Goal: Book appointment/travel/reservation

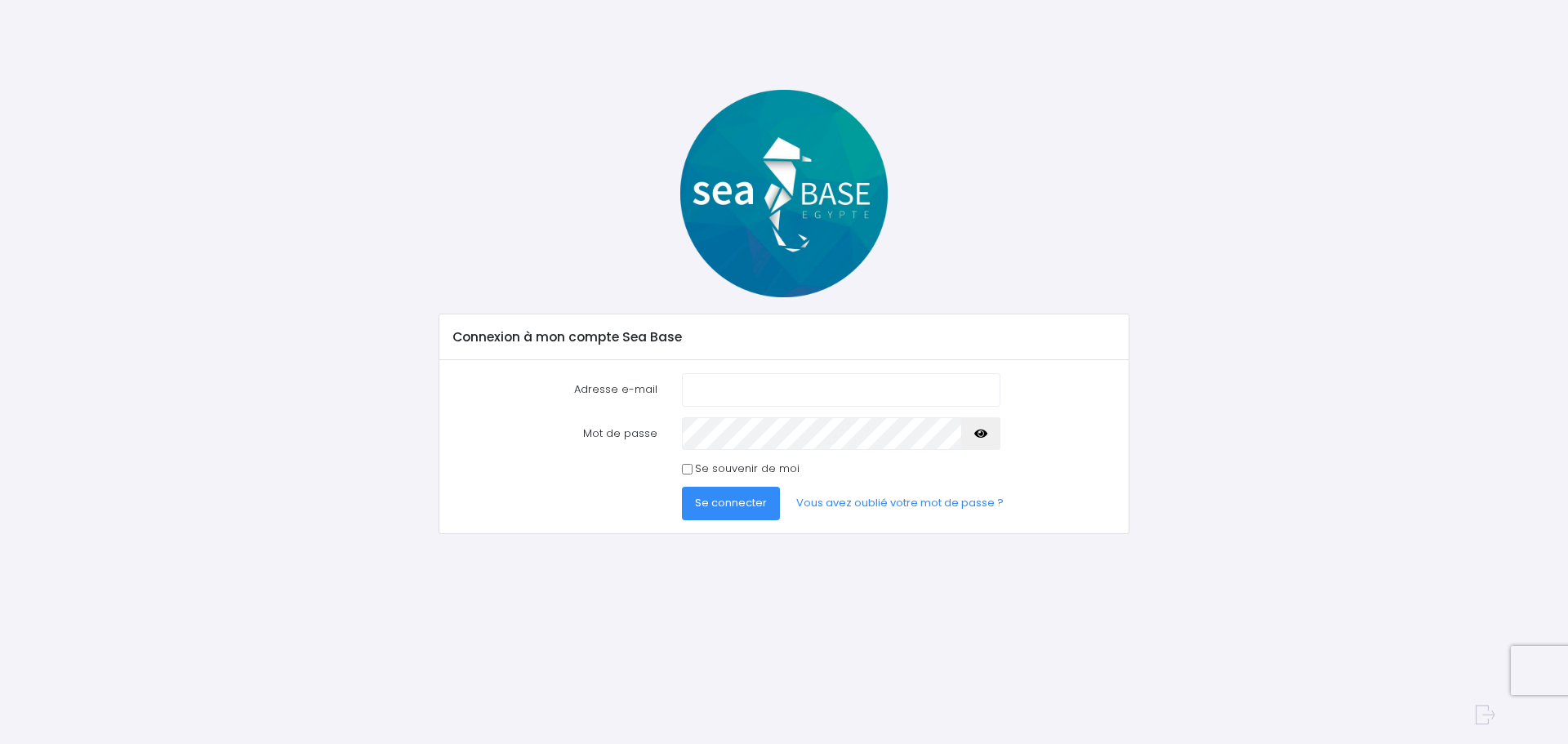
click at [754, 387] on input "Adresse e-mail" at bounding box center [841, 389] width 319 height 33
type input "slacperes@gmail.com"
click at [744, 496] on span "Se connecter" at bounding box center [731, 503] width 72 height 16
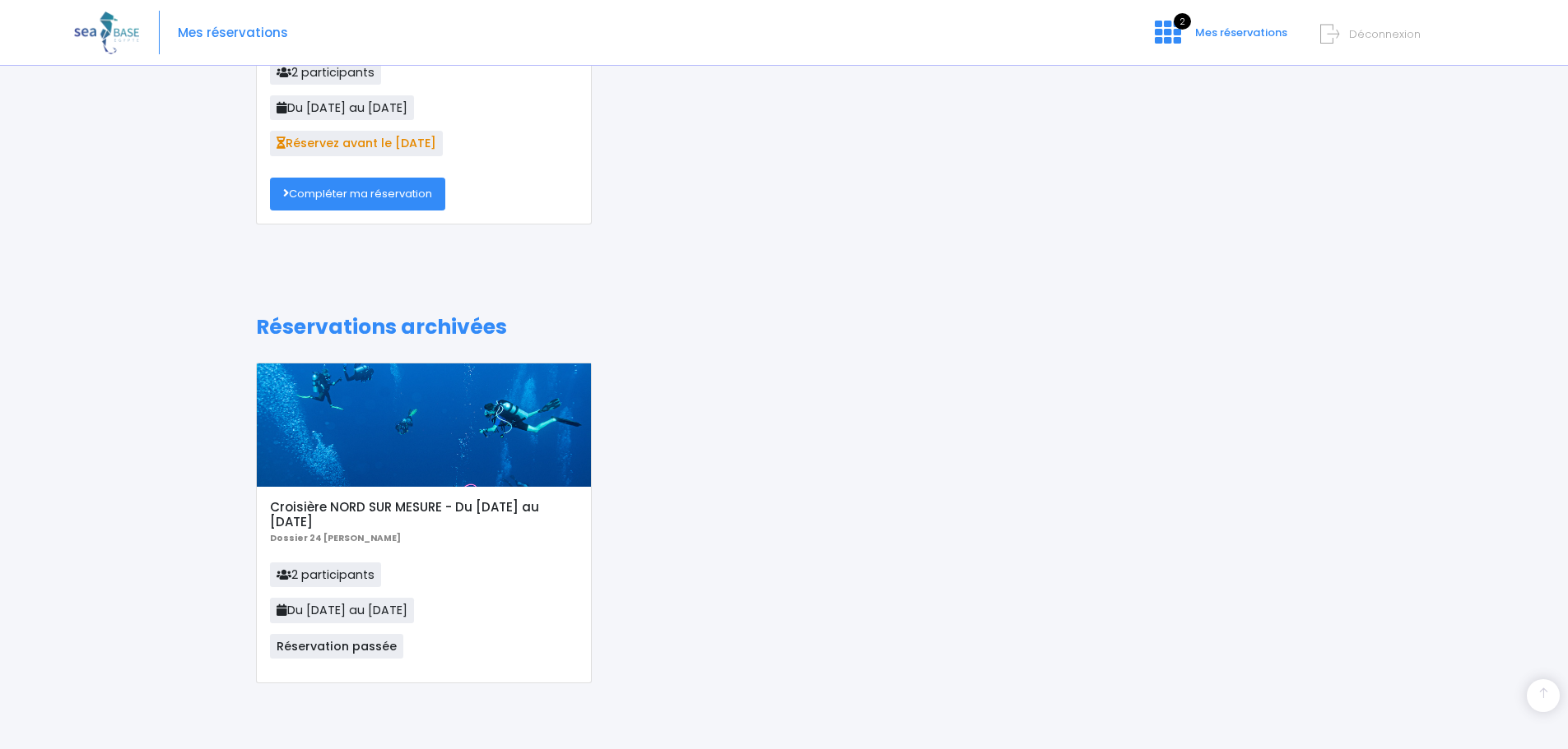
scroll to position [27, 0]
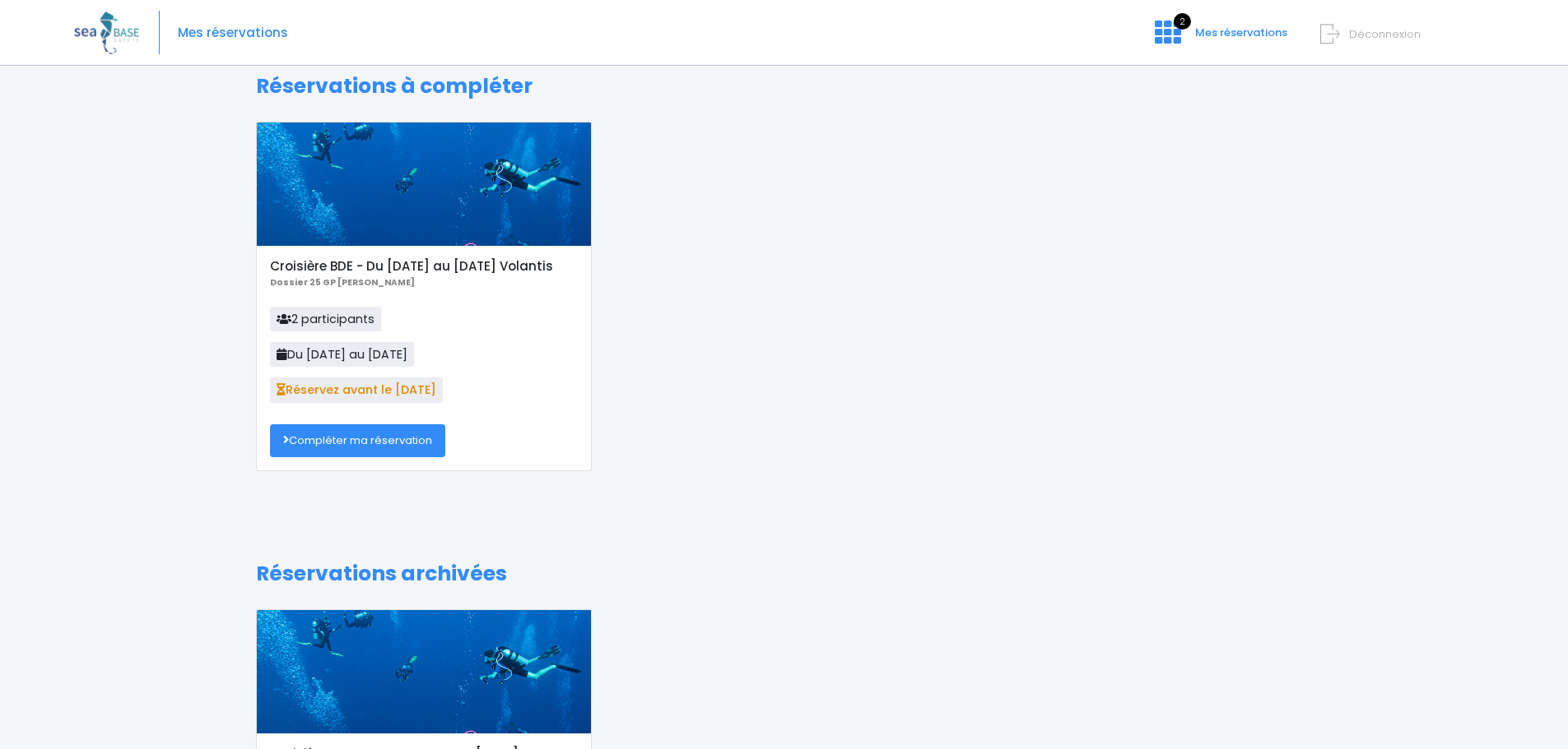
click at [395, 431] on link "Compléter ma réservation" at bounding box center [357, 441] width 176 height 33
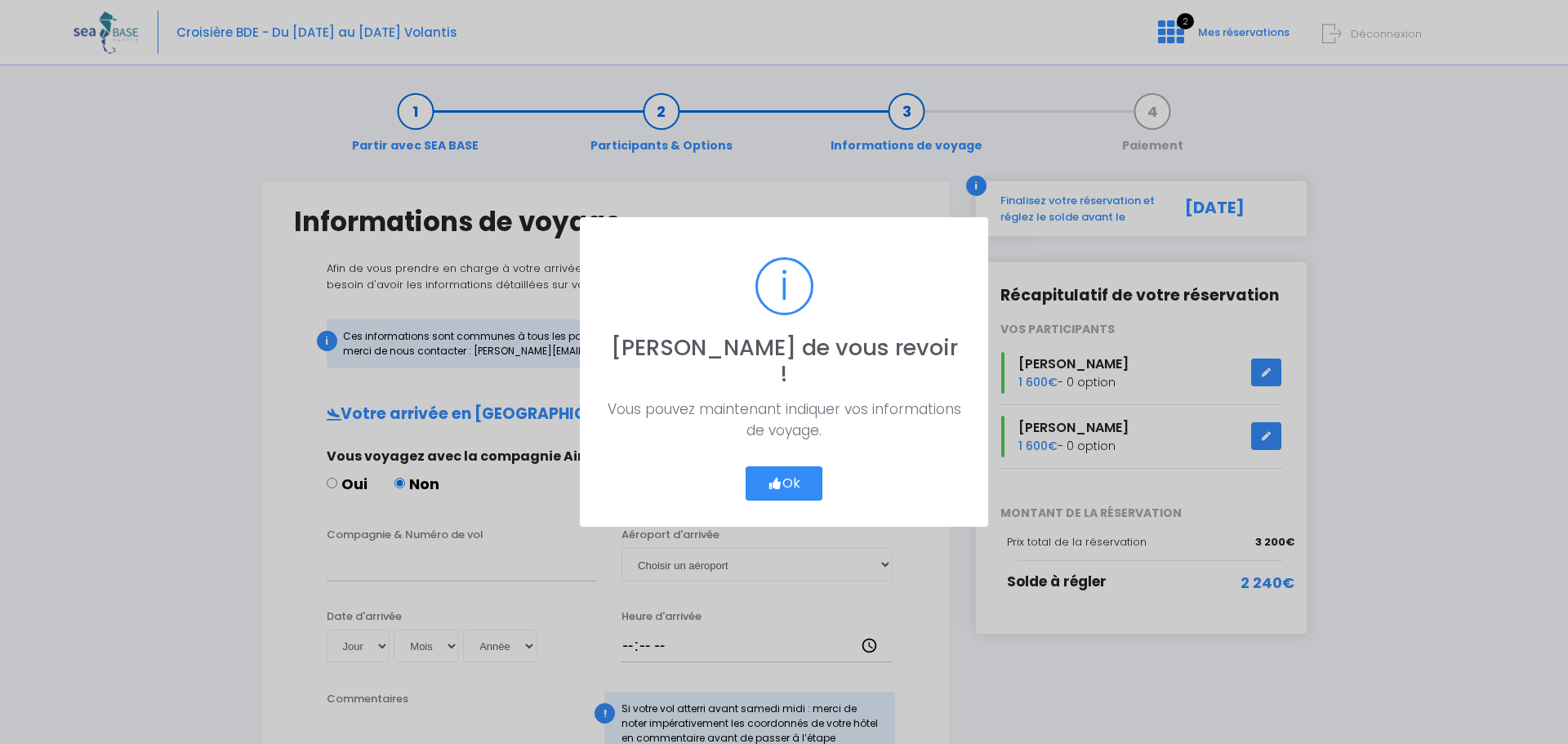
click at [790, 469] on button "Ok" at bounding box center [783, 483] width 77 height 34
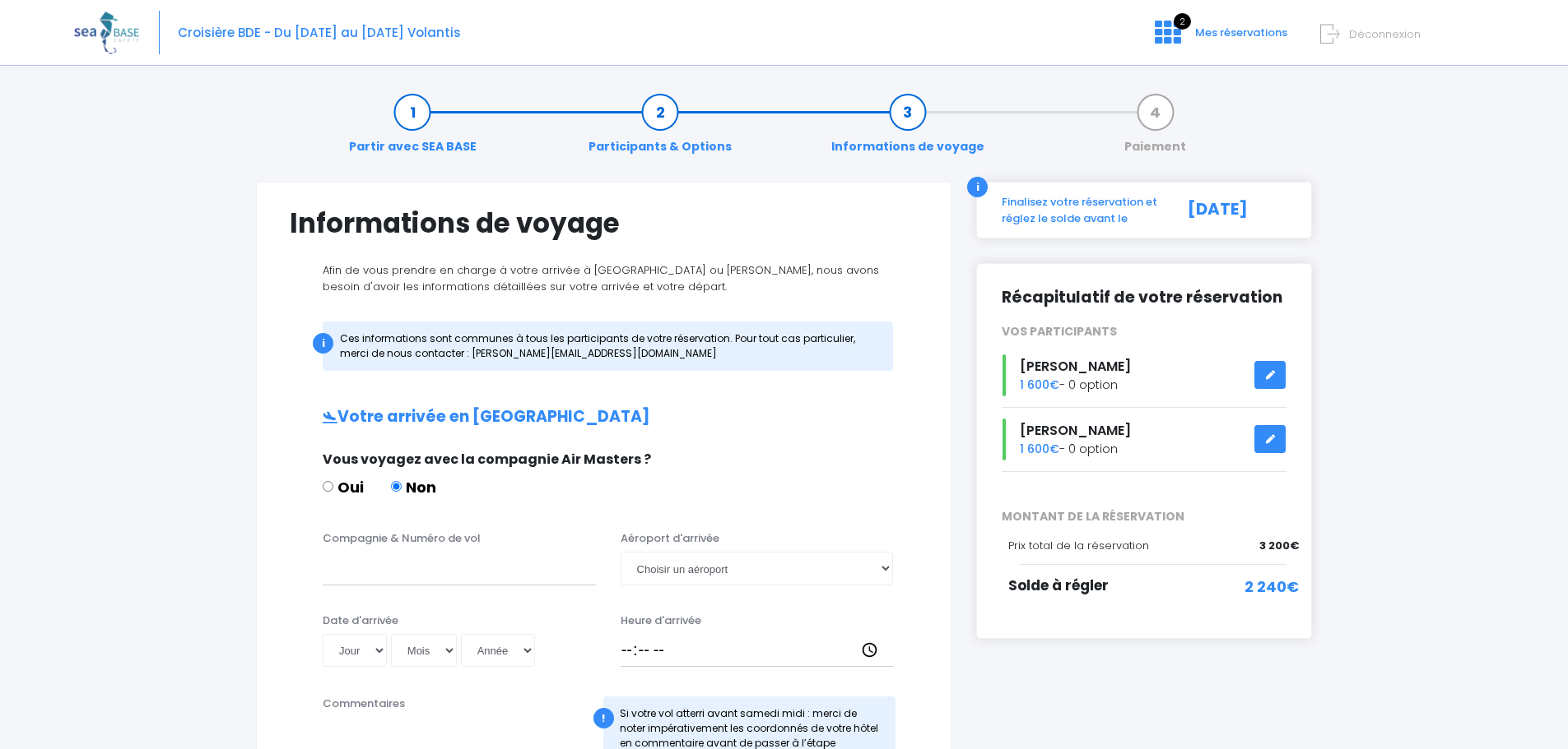
scroll to position [82, 0]
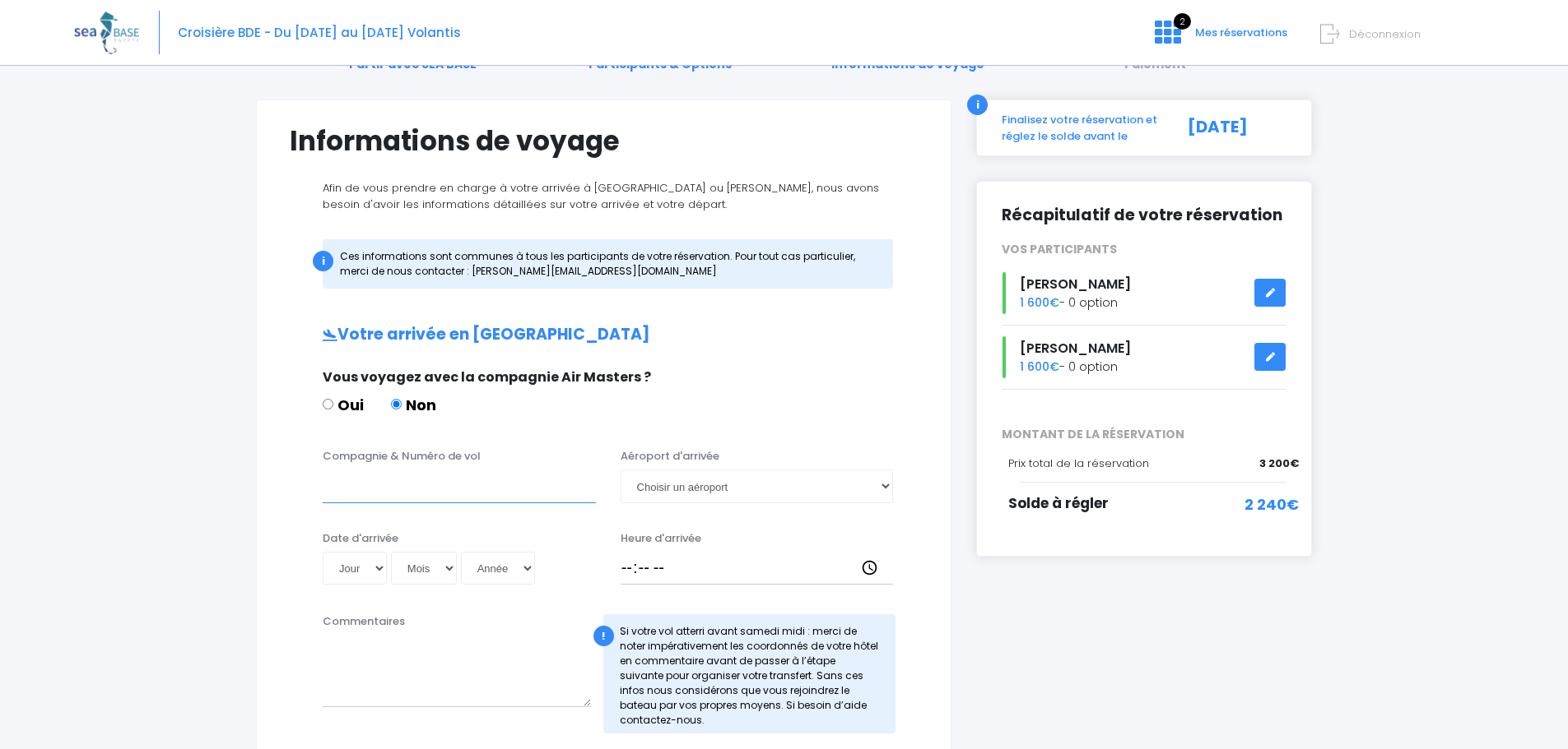
click at [427, 485] on input "Compagnie & Numéro de vol" at bounding box center [459, 486] width 273 height 33
type input "E"
type input "easyjet"
click at [729, 477] on select "Choisir un aéroport Hurghada Marsa Alam" at bounding box center [757, 486] width 273 height 33
select select "Hurghada"
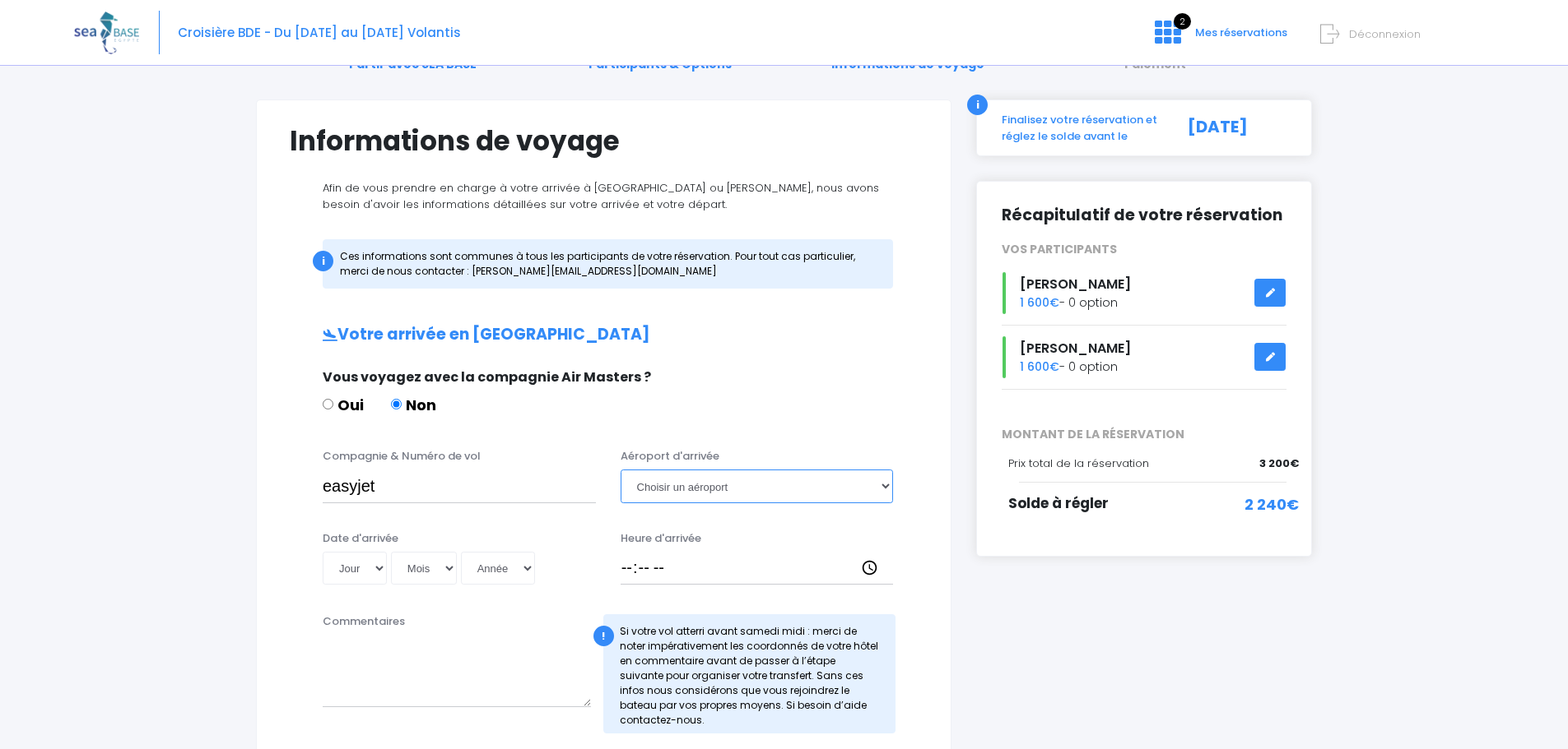
click at [621, 470] on select "Choisir un aéroport Hurghada Marsa Alam" at bounding box center [757, 486] width 273 height 33
click at [363, 571] on select "Jour 01 02 03 04 05 06 07 08 09 10 11 12 13 14 15 16 17 18 19 20 21 22 23 24 25…" at bounding box center [355, 568] width 64 height 33
select select "01"
click at [323, 552] on select "Jour 01 02 03 04 05 06 07 08 09 10 11 12 13 14 15 16 17 18 19 20 21 22 23 24 25…" at bounding box center [355, 568] width 64 height 33
click at [438, 565] on select "Mois 01 02 03 04 05 06 07 08 09 10 11 12" at bounding box center [424, 568] width 66 height 33
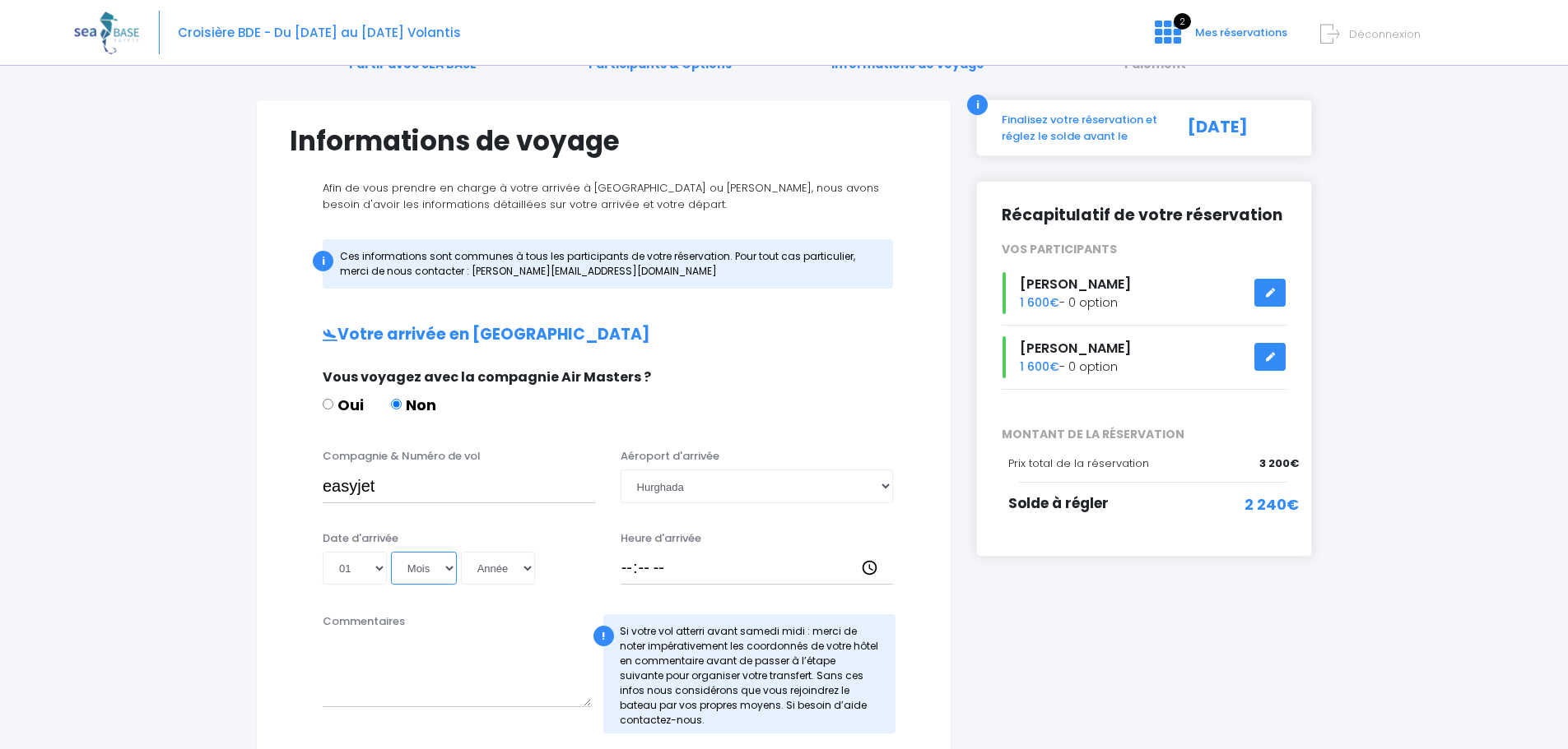
select select "11"
click at [391, 552] on select "Mois 01 02 03 04 05 06 07 08 09 10 11 12" at bounding box center [424, 568] width 66 height 33
click at [508, 573] on select "Année 2045 2044 2043 2042 2041 2040 2039 2038 2037 2036 2035 2034 2033 2032 203…" at bounding box center [498, 568] width 74 height 33
select select "2025"
click at [461, 552] on select "Année 2045 2044 2043 2042 2041 2040 2039 2038 2037 2036 2035 2034 2033 2032 203…" at bounding box center [498, 568] width 74 height 33
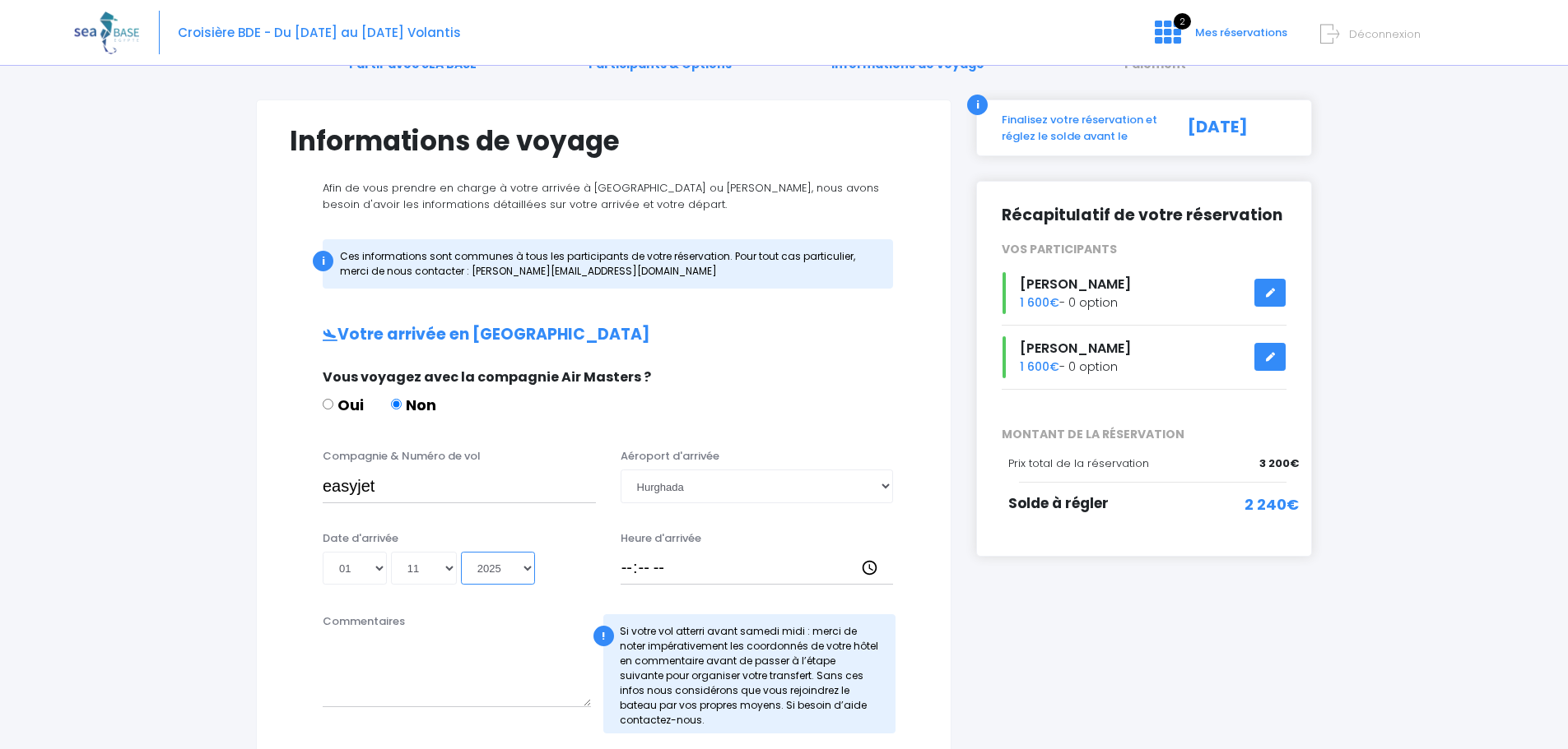
type input "2025-11-01"
click at [636, 566] on input "Heure d'arrivée" at bounding box center [757, 568] width 273 height 33
type input "21:30"
click at [1078, 636] on div "i Finalisez votre réservation et réglez le solde avant le 02/09/2025 Récapitula…" at bounding box center [1144, 659] width 360 height 1120
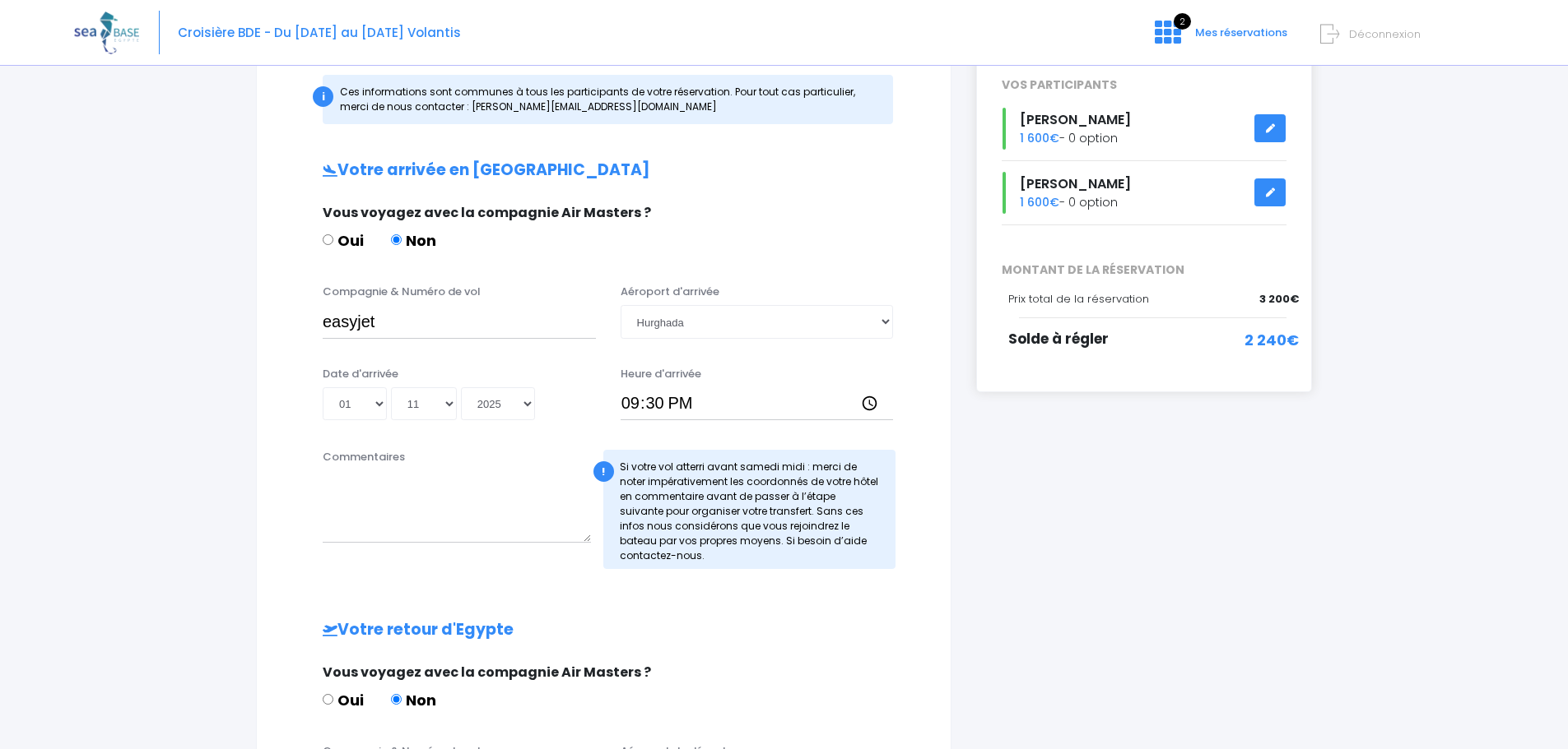
scroll to position [329, 0]
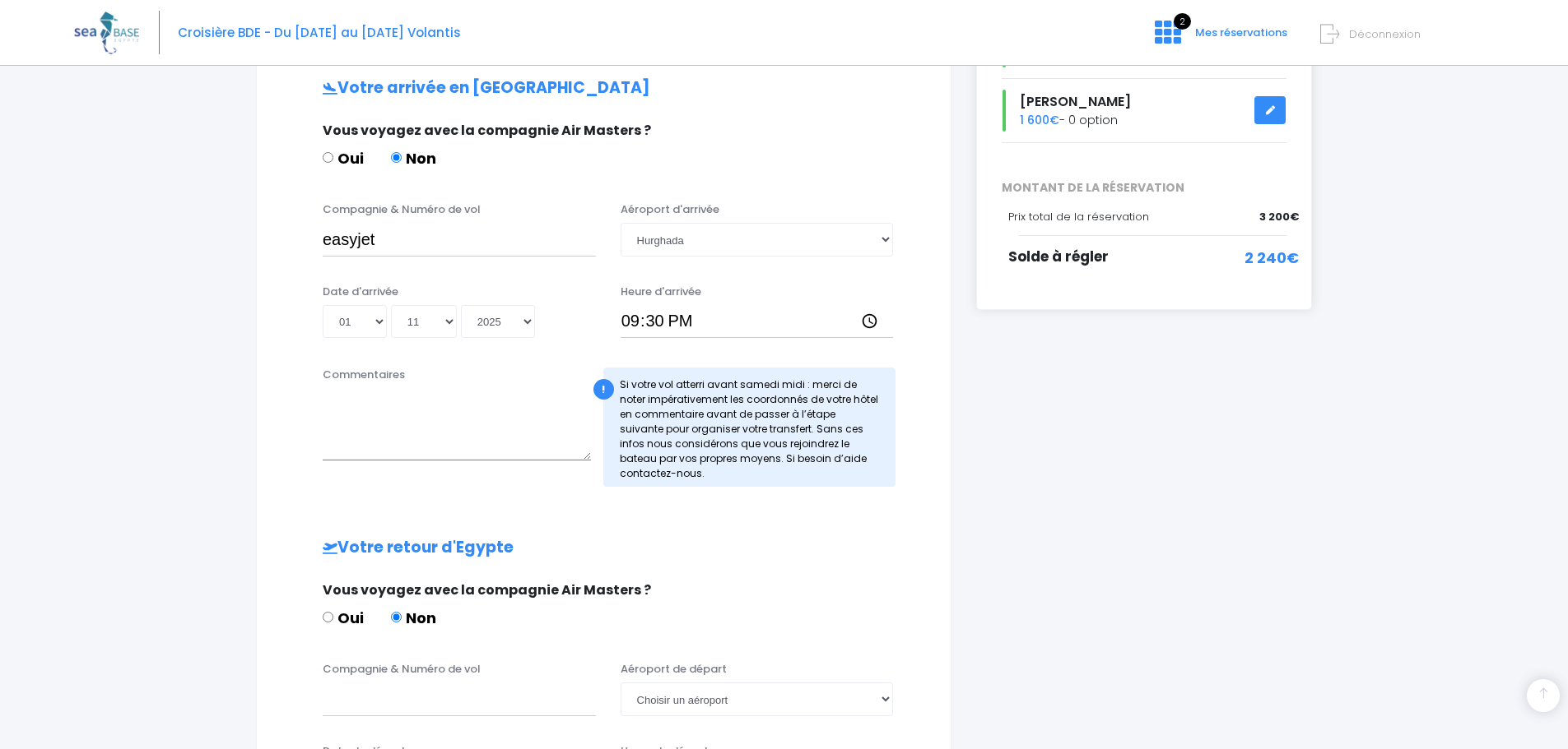
click at [479, 441] on textarea "Commentaires" at bounding box center [457, 425] width 269 height 73
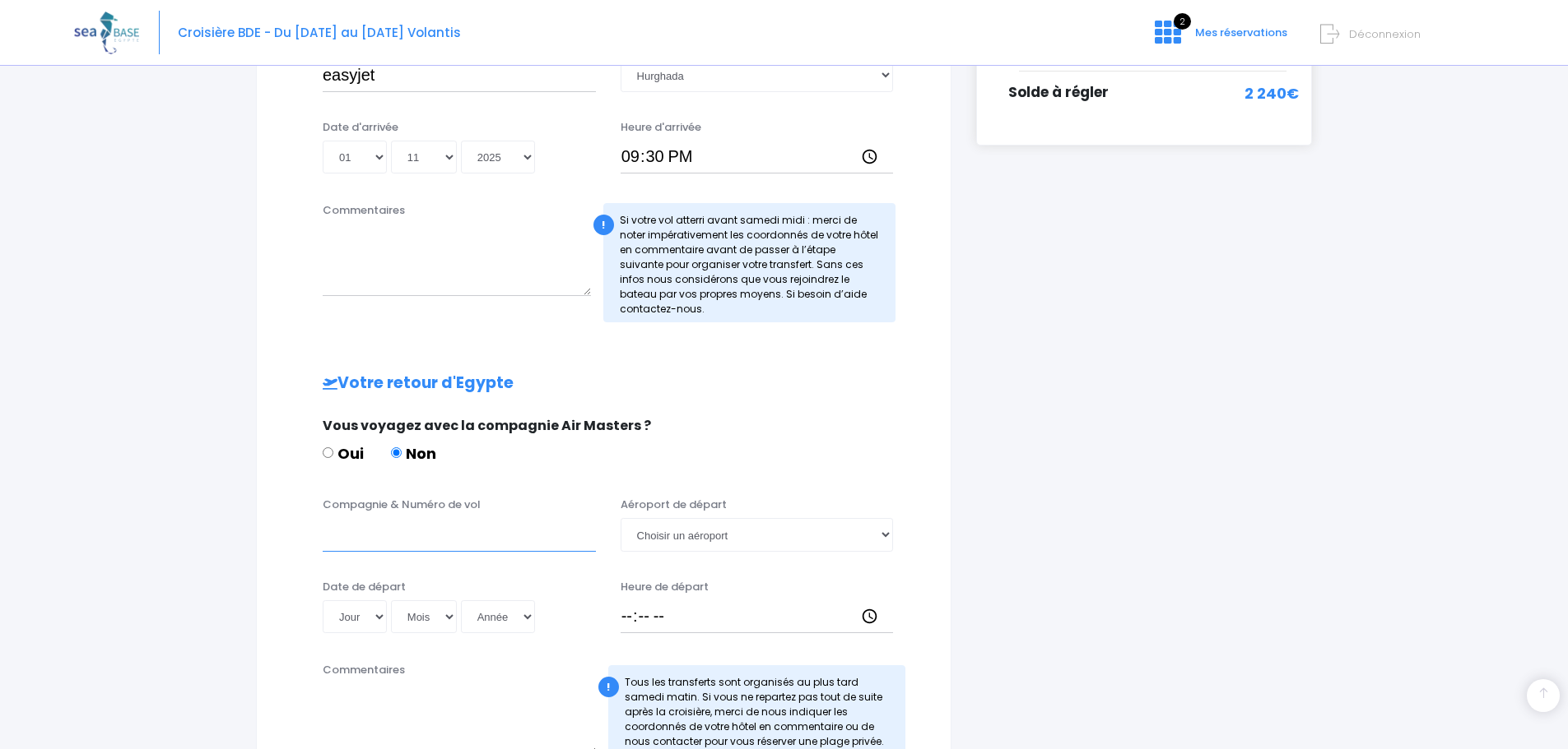
click at [412, 543] on input "Compagnie & Numéro de vol" at bounding box center [459, 534] width 273 height 33
type input "easyjet"
click at [653, 535] on select "Choisir un aéroport Hurghada Marsa Alam" at bounding box center [757, 534] width 273 height 33
select select "Hurghada"
click at [621, 519] on select "Choisir un aéroport Hurghada Marsa Alam" at bounding box center [757, 534] width 273 height 33
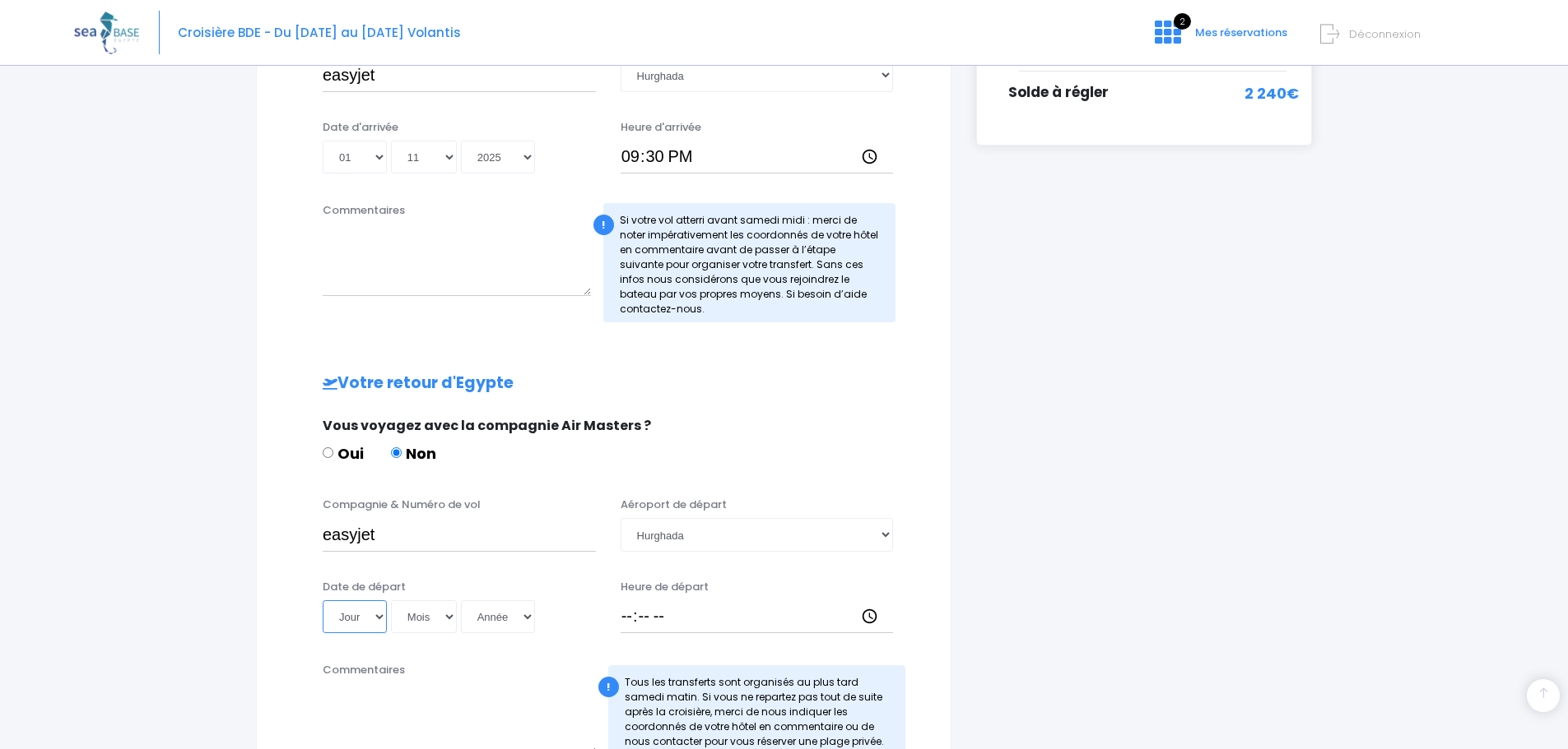
click at [360, 611] on select "Jour 01 02 03 04 05 06 07 08 09 10 11 12 13 14 15 16 17 18 19 20 21 22 23 24 25…" at bounding box center [355, 616] width 64 height 33
select select "08"
click at [323, 600] on select "Jour 01 02 03 04 05 06 07 08 09 10 11 12 13 14 15 16 17 18 19 20 21 22 23 24 25…" at bounding box center [355, 616] width 64 height 33
click at [412, 607] on select "Mois 01 02 03 04 05 06 07 08 09 10 11 12" at bounding box center [424, 616] width 66 height 33
select select "11"
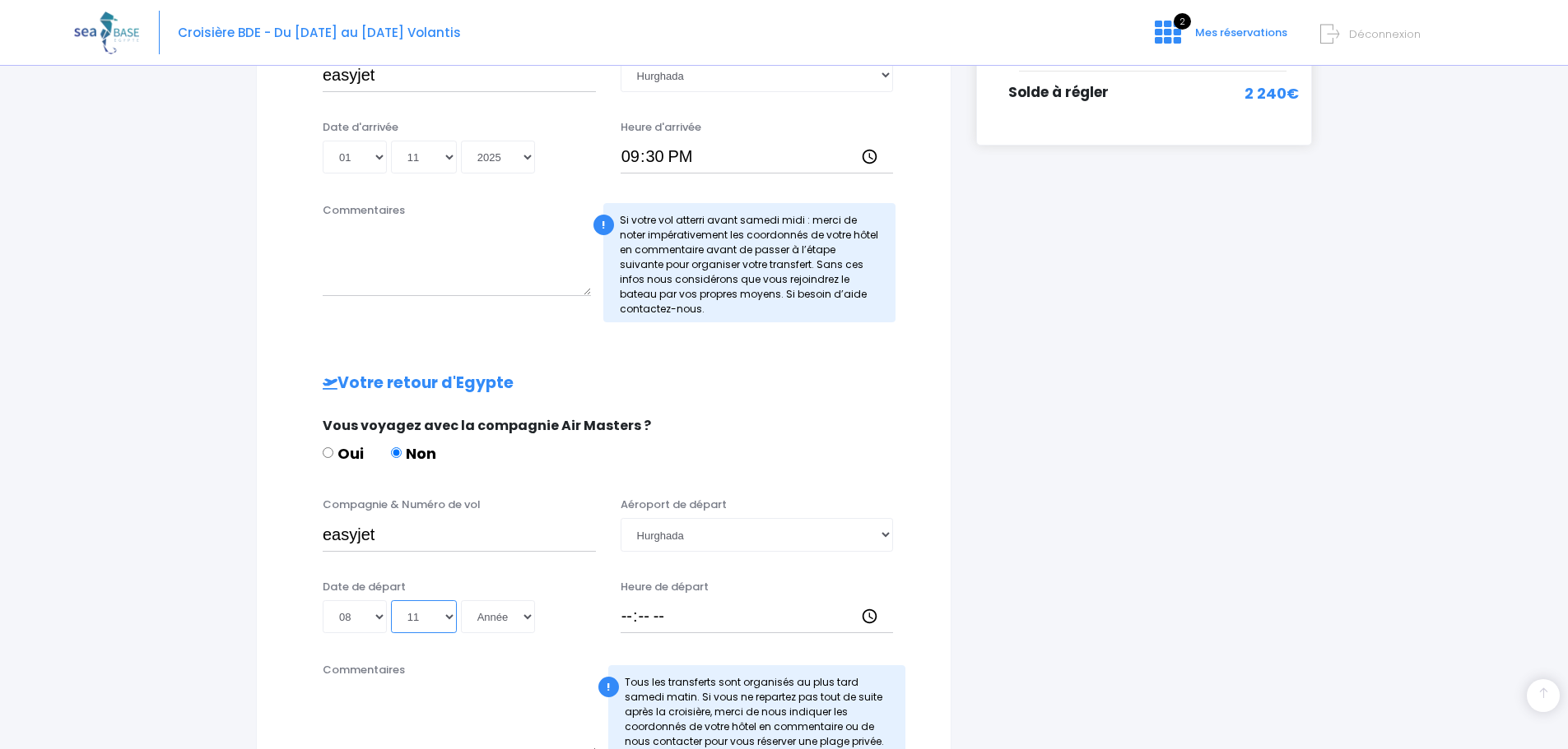
click at [391, 600] on select "Mois 01 02 03 04 05 06 07 08 09 10 11 12" at bounding box center [424, 616] width 66 height 33
click at [507, 621] on select "Année 2045 2044 2043 2042 2041 2040 2039 2038 2037 2036 2035 2034 2033 2032 203…" at bounding box center [498, 616] width 74 height 33
select select "2025"
click at [461, 600] on select "Année 2045 2044 2043 2042 2041 2040 2039 2038 2037 2036 2035 2034 2033 2032 203…" at bounding box center [498, 616] width 74 height 33
type input "2025-11-08"
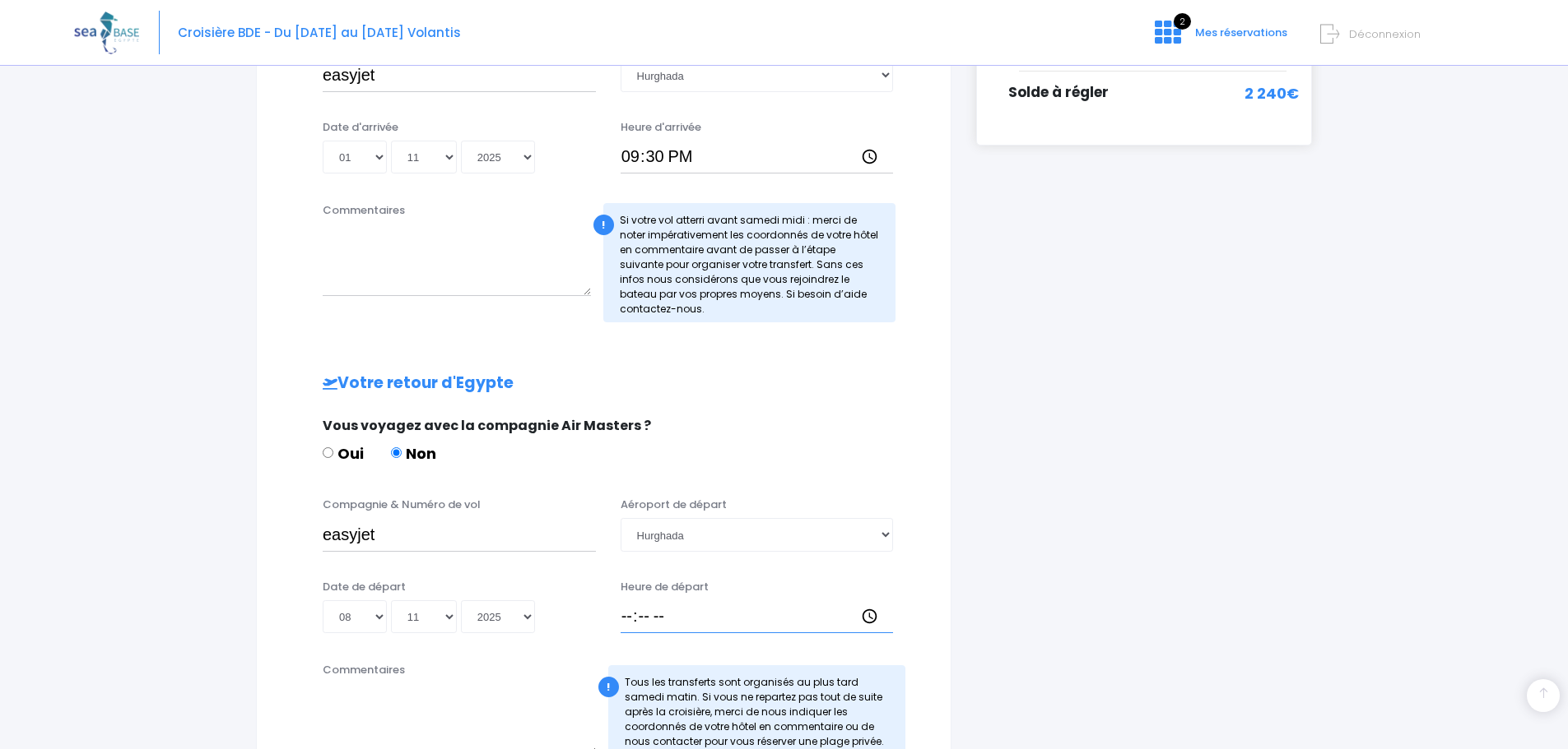
click at [625, 612] on input "Heure de départ" at bounding box center [757, 616] width 273 height 33
type input "22:30"
click at [913, 661] on div "Votre arrivée en Egypte Vous voyagez avec la compagnie Air Masters ? Oui Non Co…" at bounding box center [604, 393] width 628 height 957
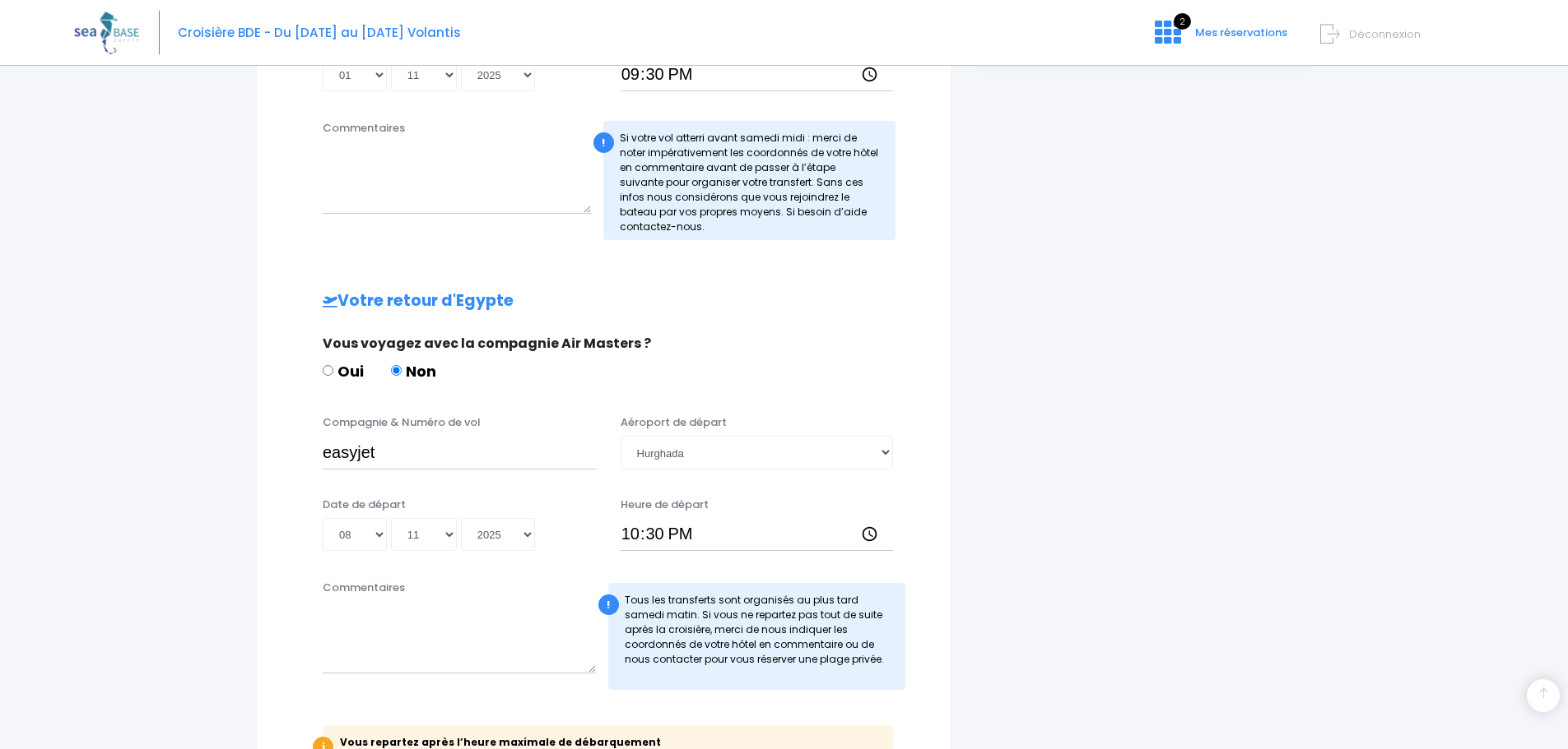
scroll to position [740, 0]
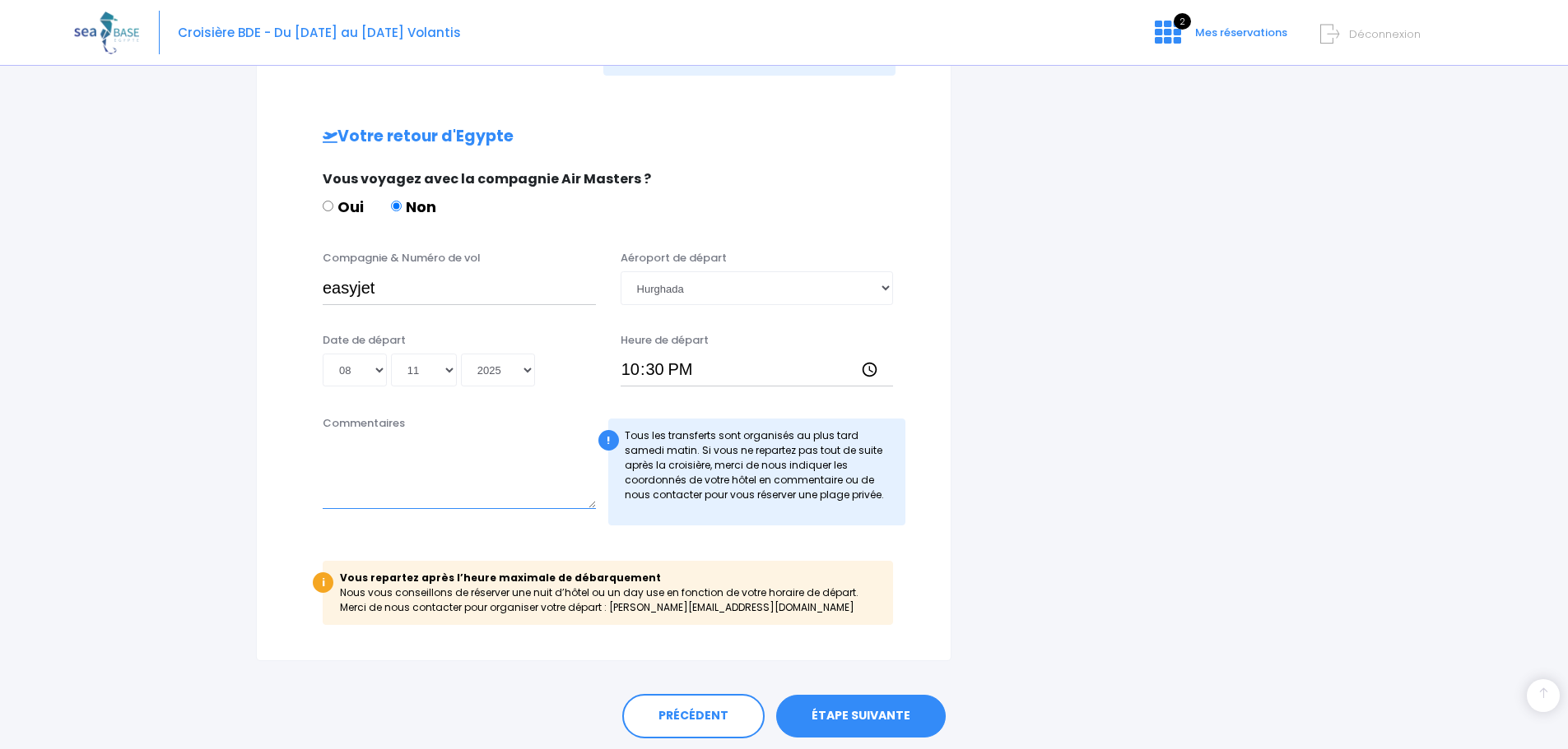
click at [345, 458] on textarea "Commentaires" at bounding box center [459, 473] width 273 height 73
type textarea "Plage privée pour nous 2 ainsi que le reste du groupe ( mercadier , [PERSON_NAM…"
click at [860, 714] on link "ÉTAPE SUIVANTE" at bounding box center [860, 716] width 169 height 43
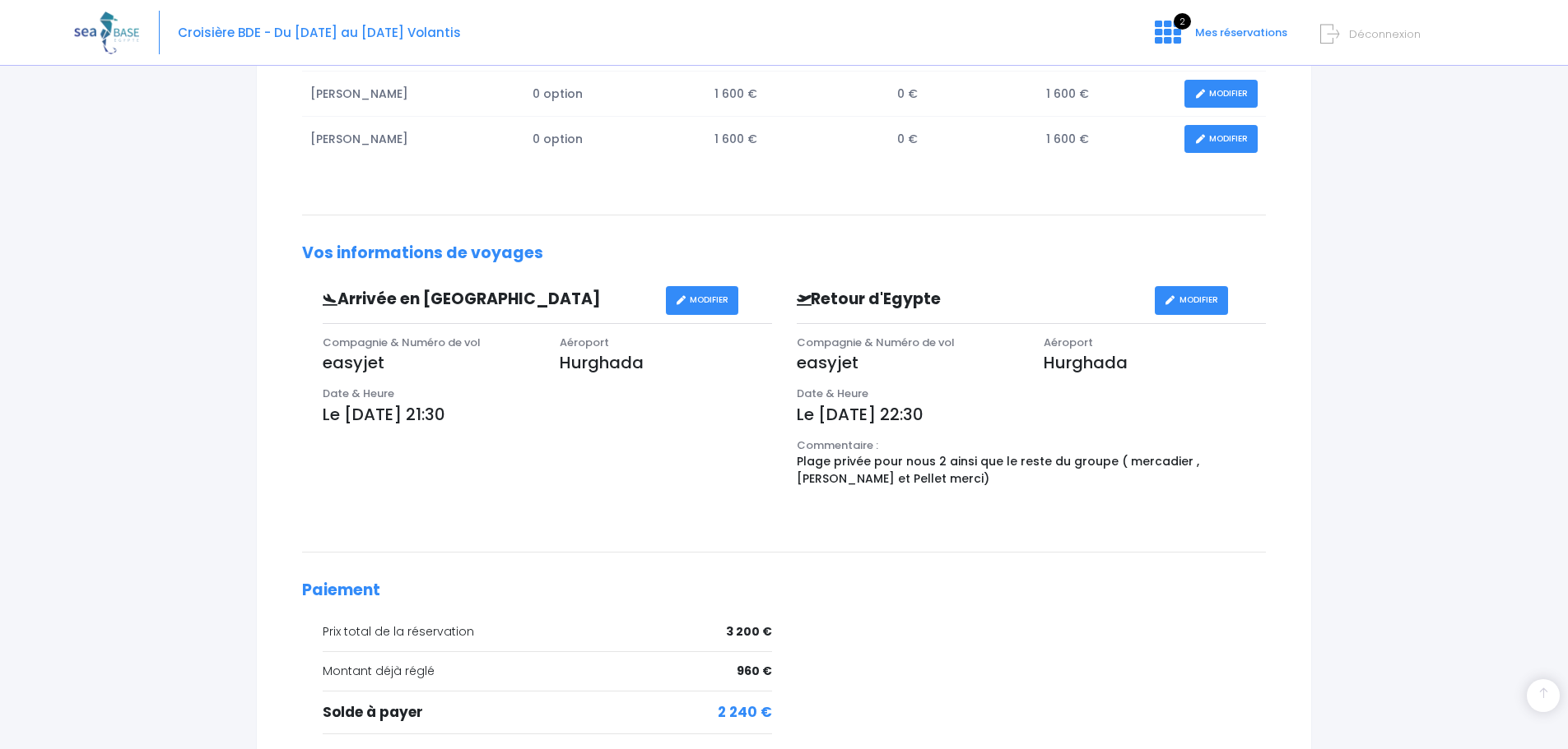
scroll to position [514, 0]
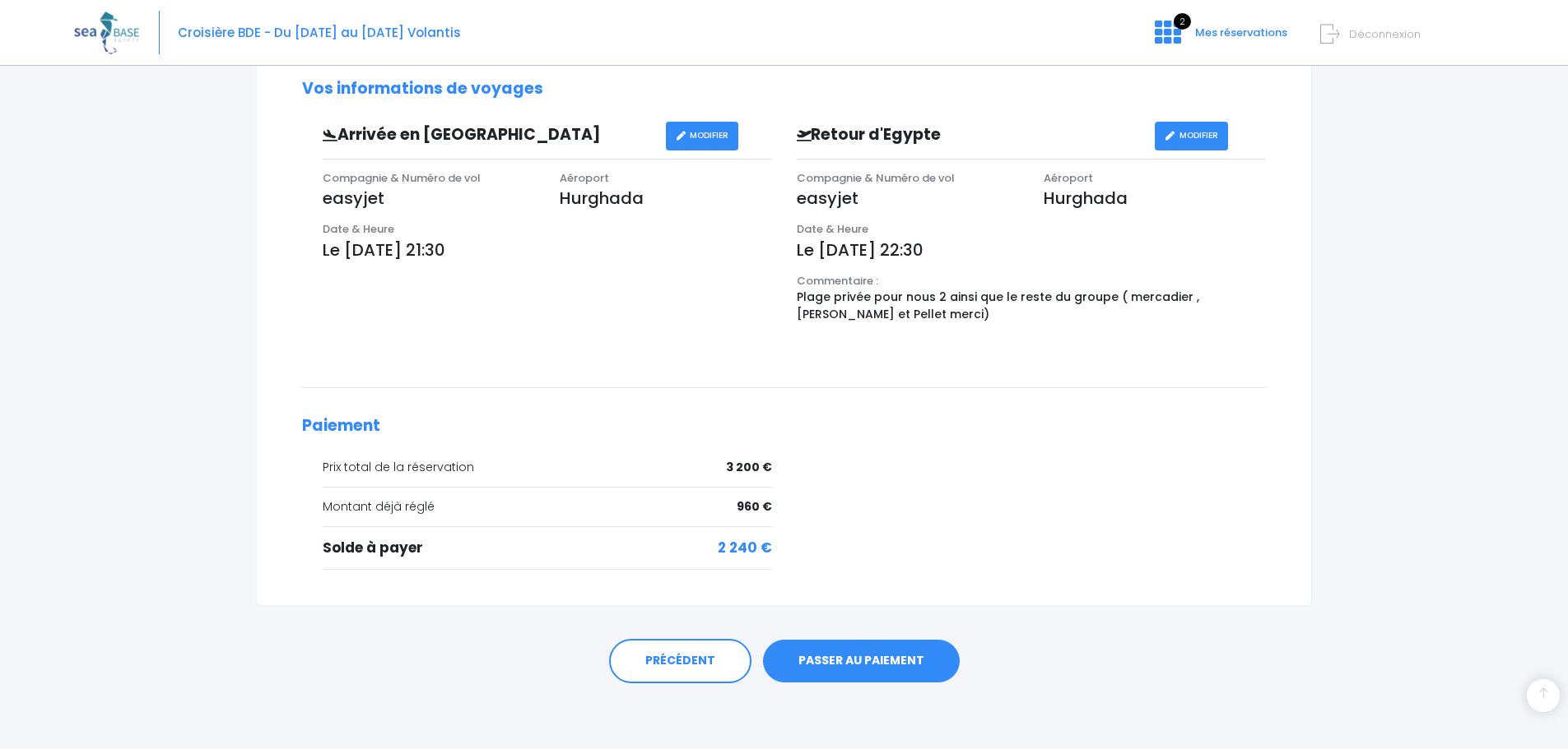
click at [846, 661] on link "PASSER AU PAIEMENT" at bounding box center [861, 661] width 197 height 43
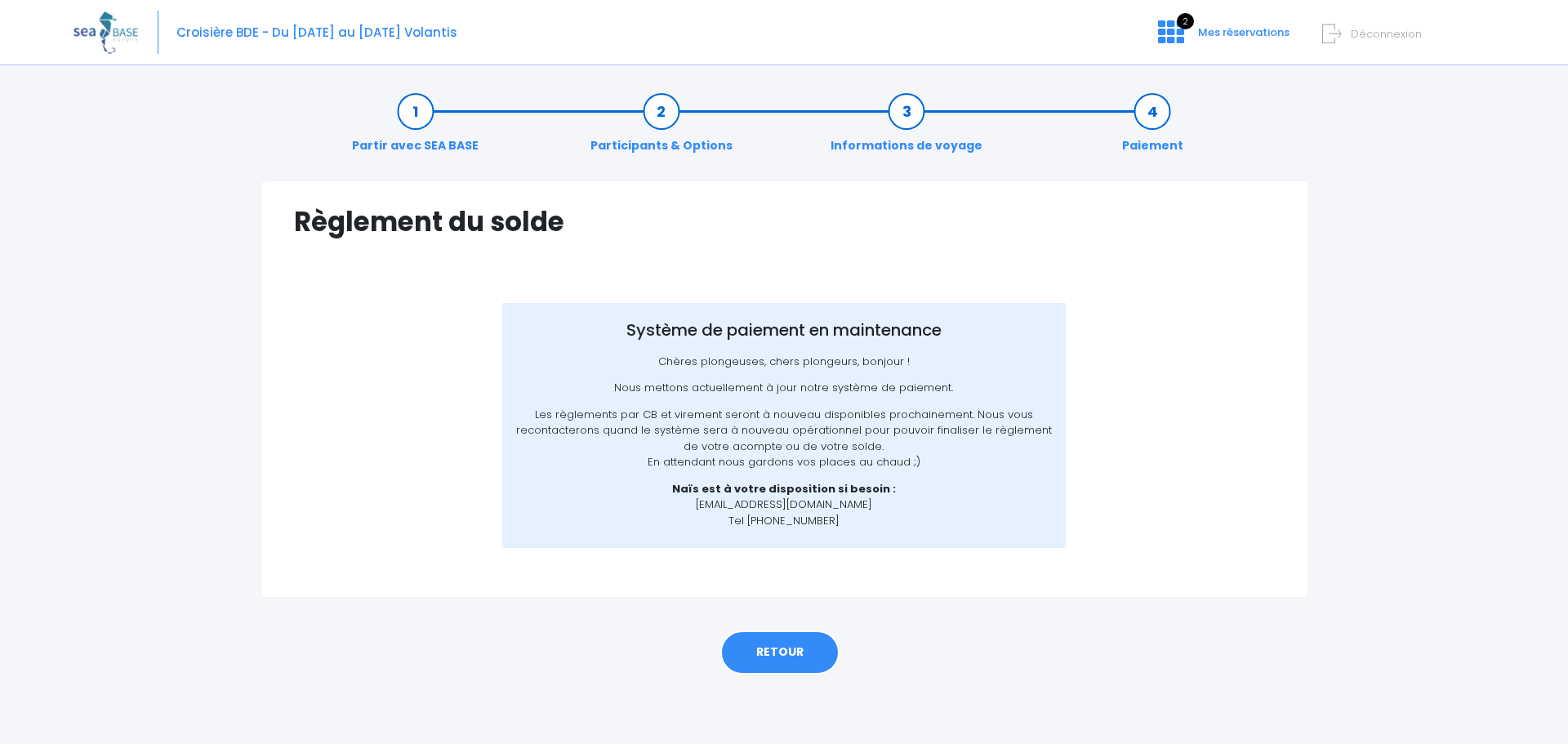
click at [792, 645] on link "RETOUR" at bounding box center [779, 652] width 119 height 44
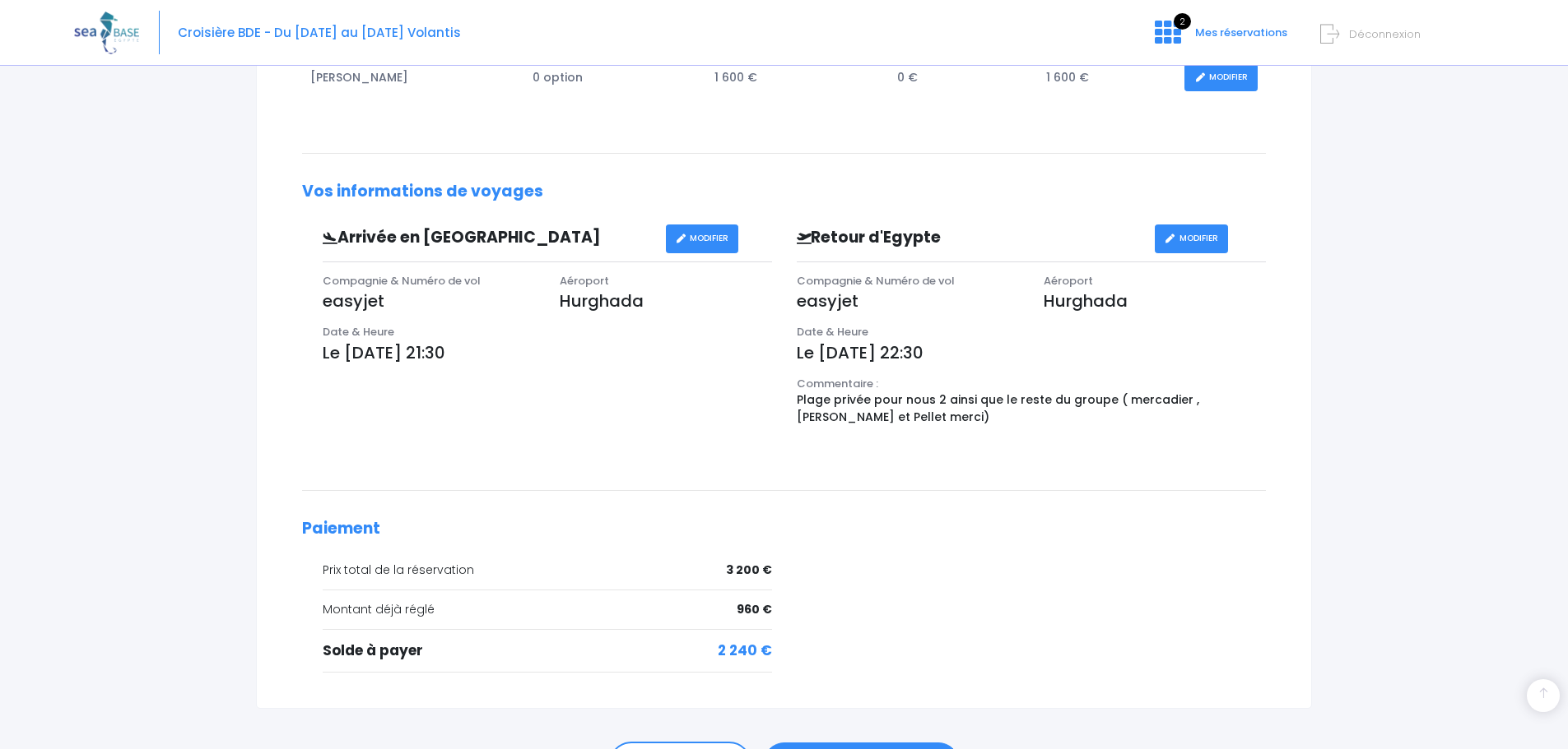
scroll to position [494, 0]
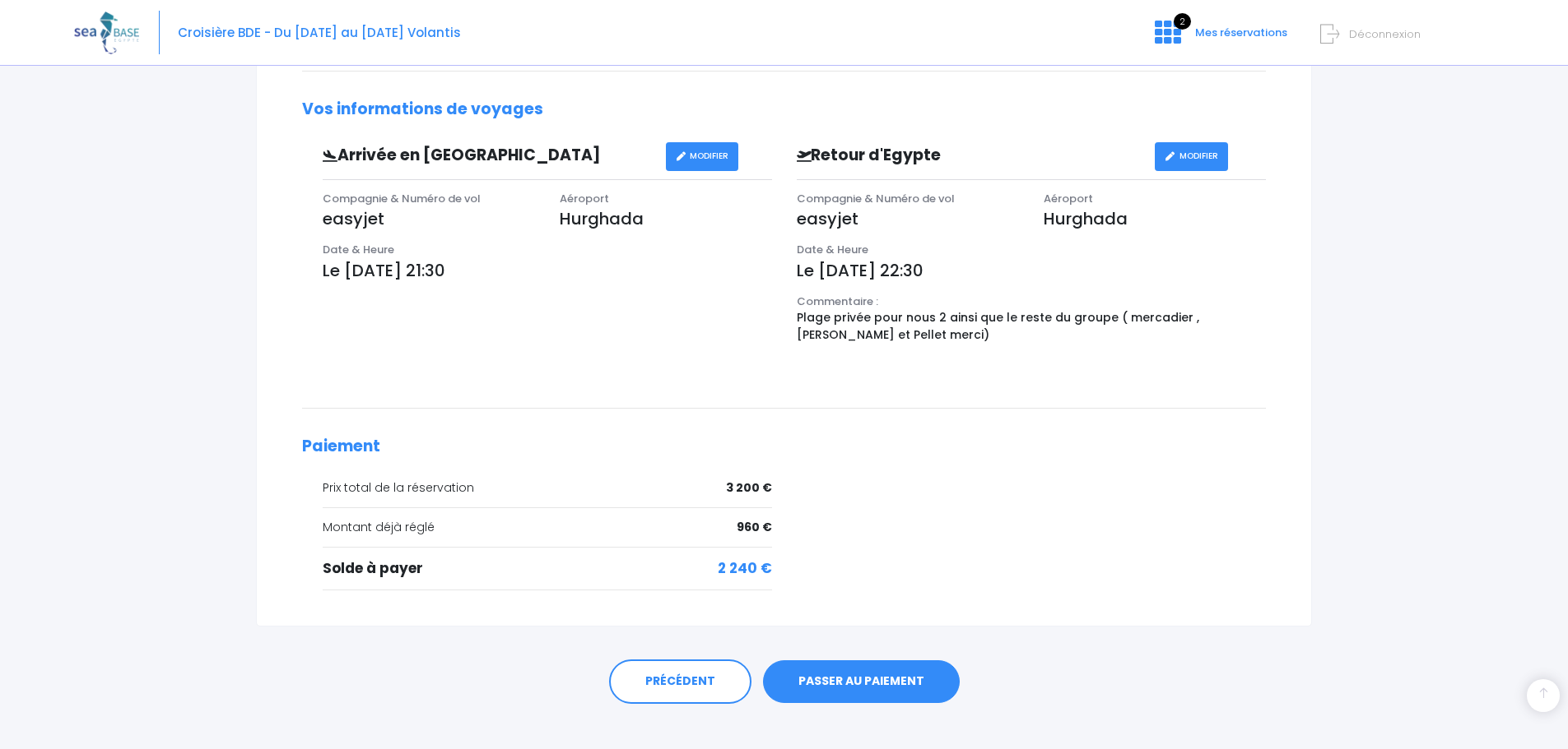
click at [800, 679] on link "PASSER AU PAIEMENT" at bounding box center [861, 682] width 197 height 43
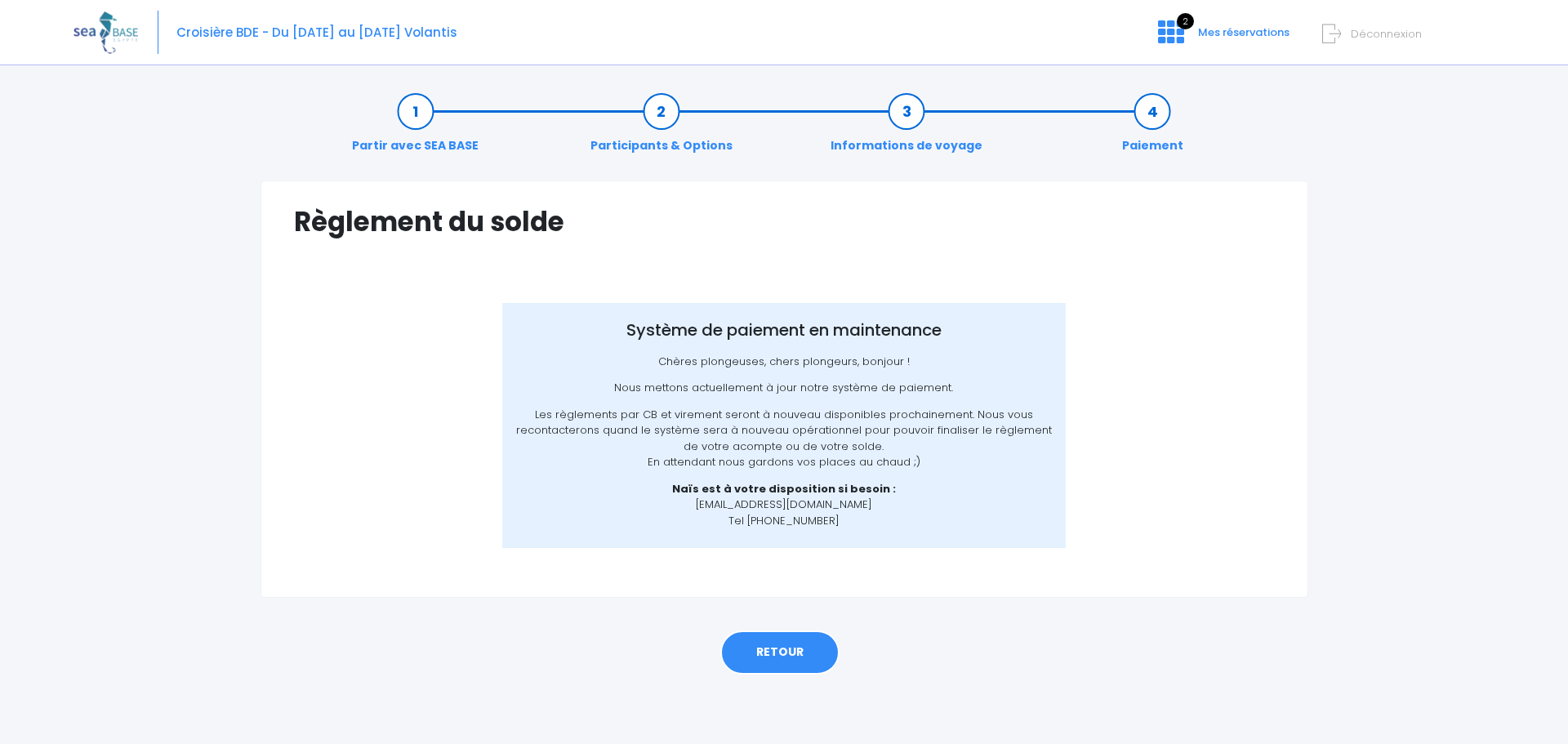
click at [794, 655] on link "RETOUR" at bounding box center [779, 652] width 119 height 44
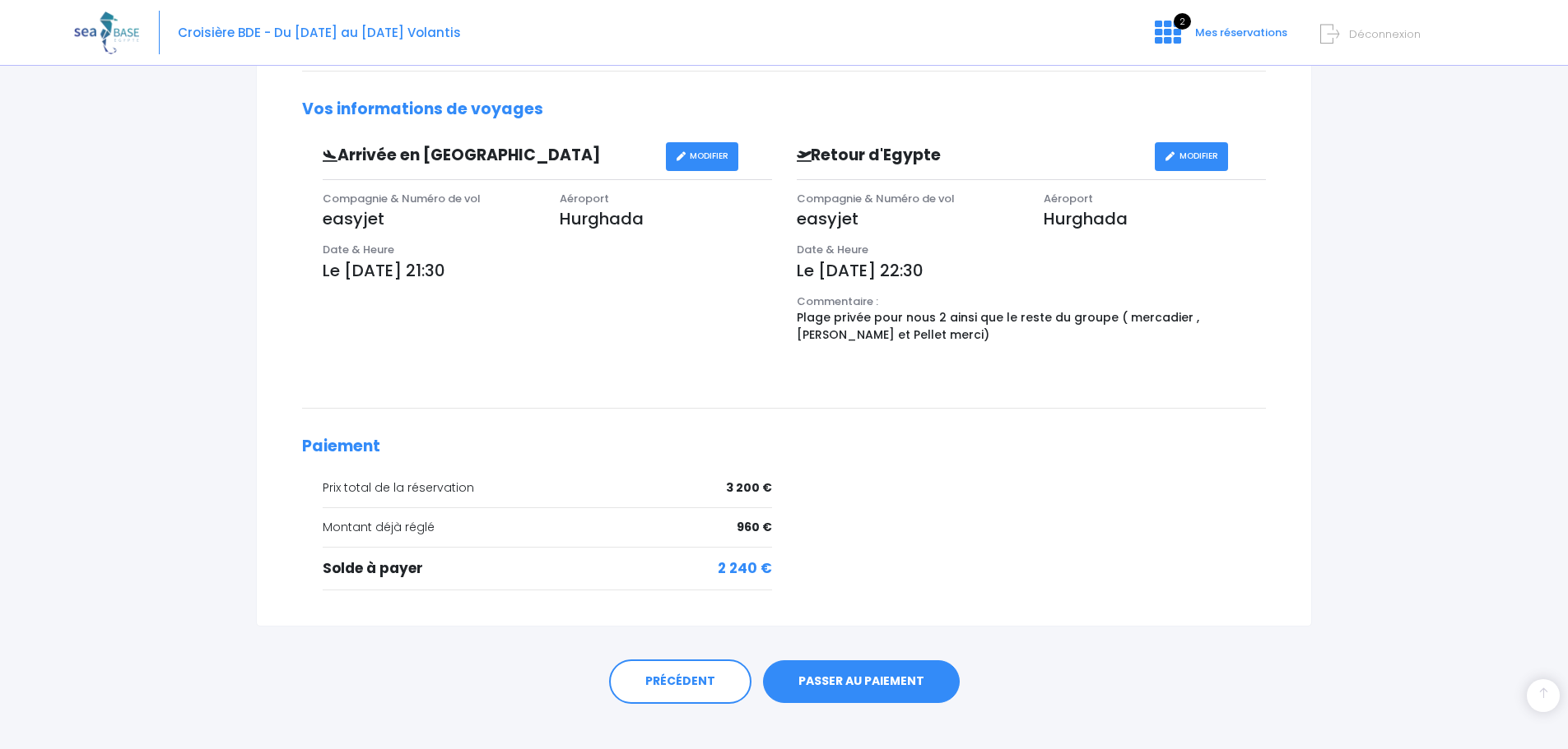
scroll to position [514, 0]
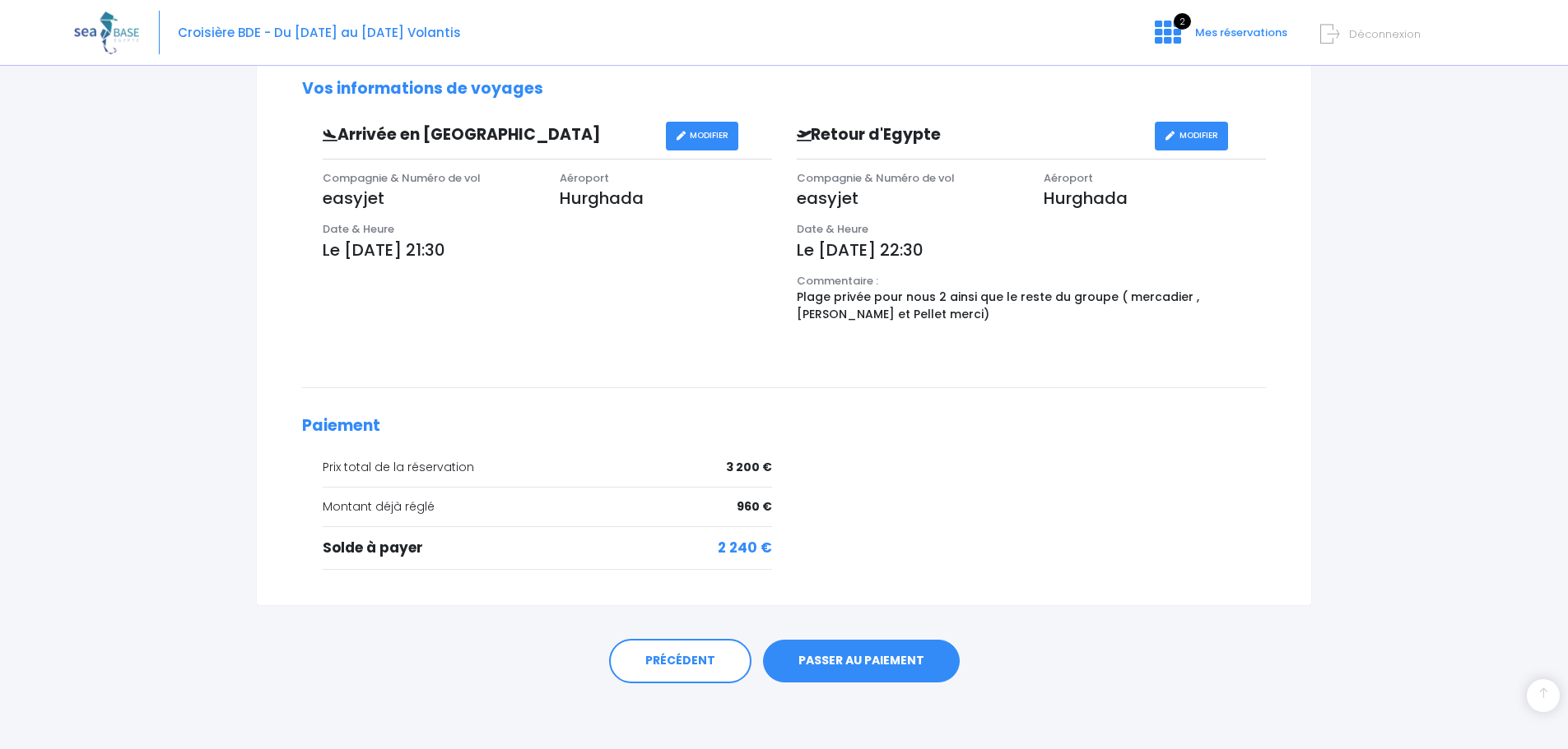
click at [823, 667] on link "PASSER AU PAIEMENT" at bounding box center [861, 661] width 197 height 43
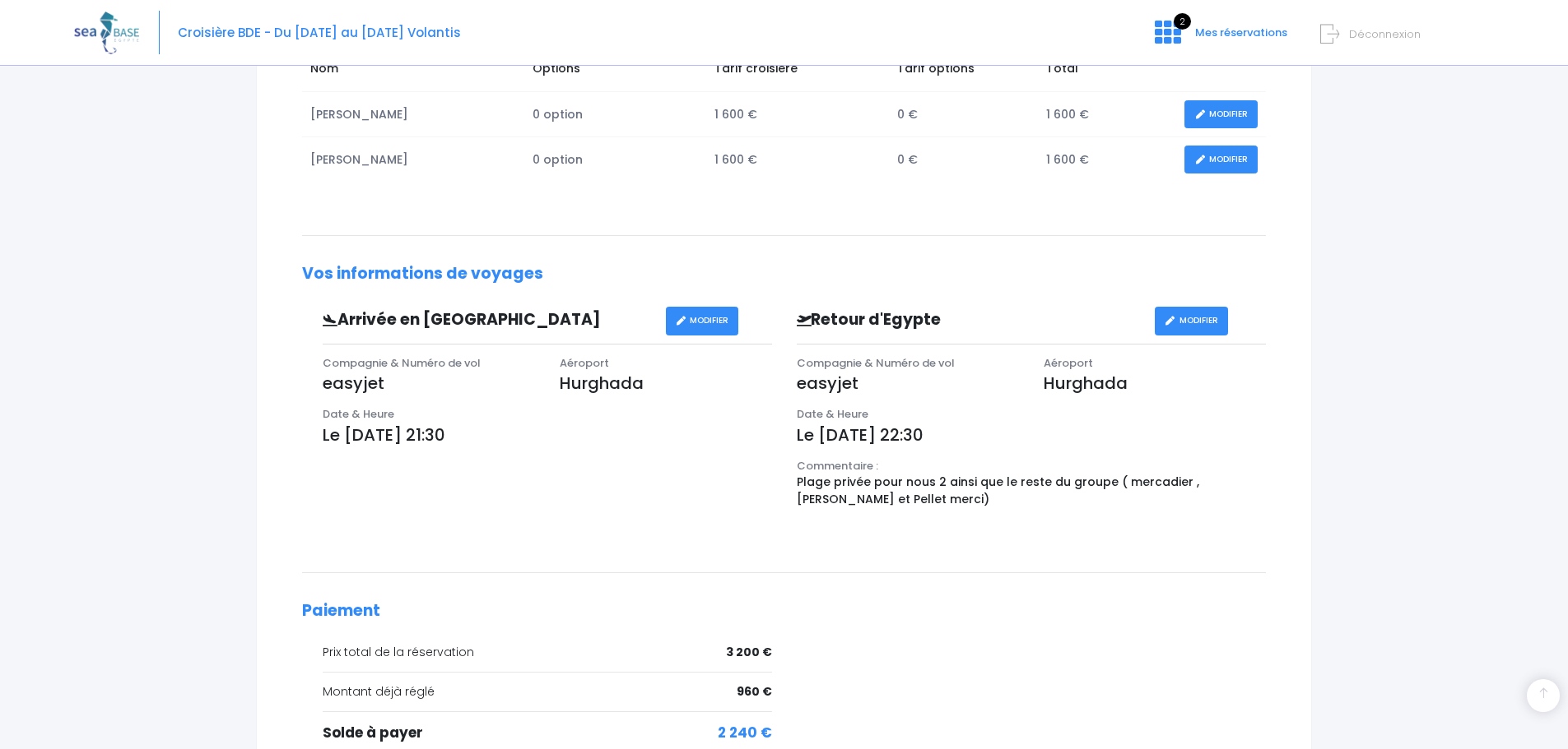
scroll to position [494, 0]
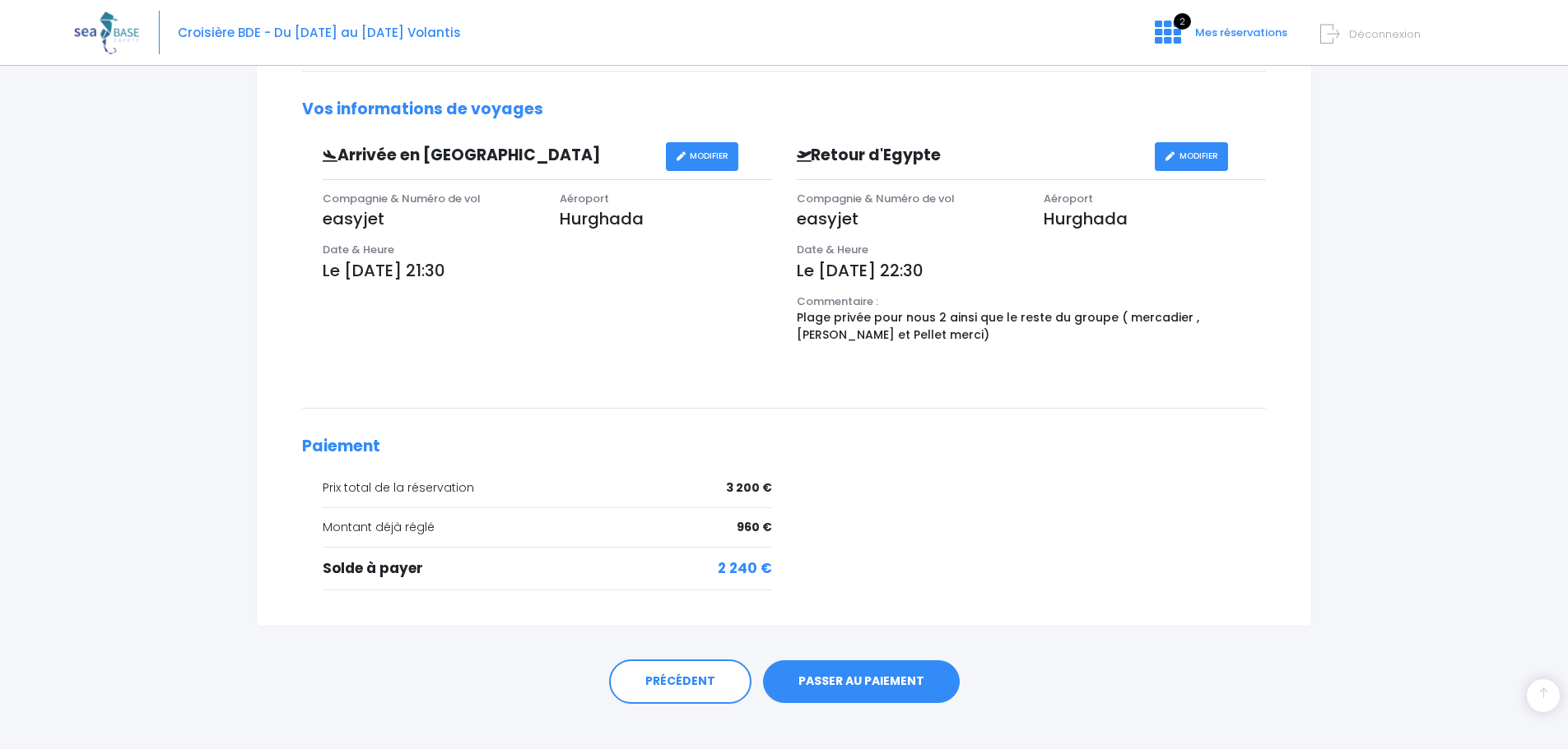
click at [892, 690] on link "PASSER AU PAIEMENT" at bounding box center [861, 682] width 197 height 43
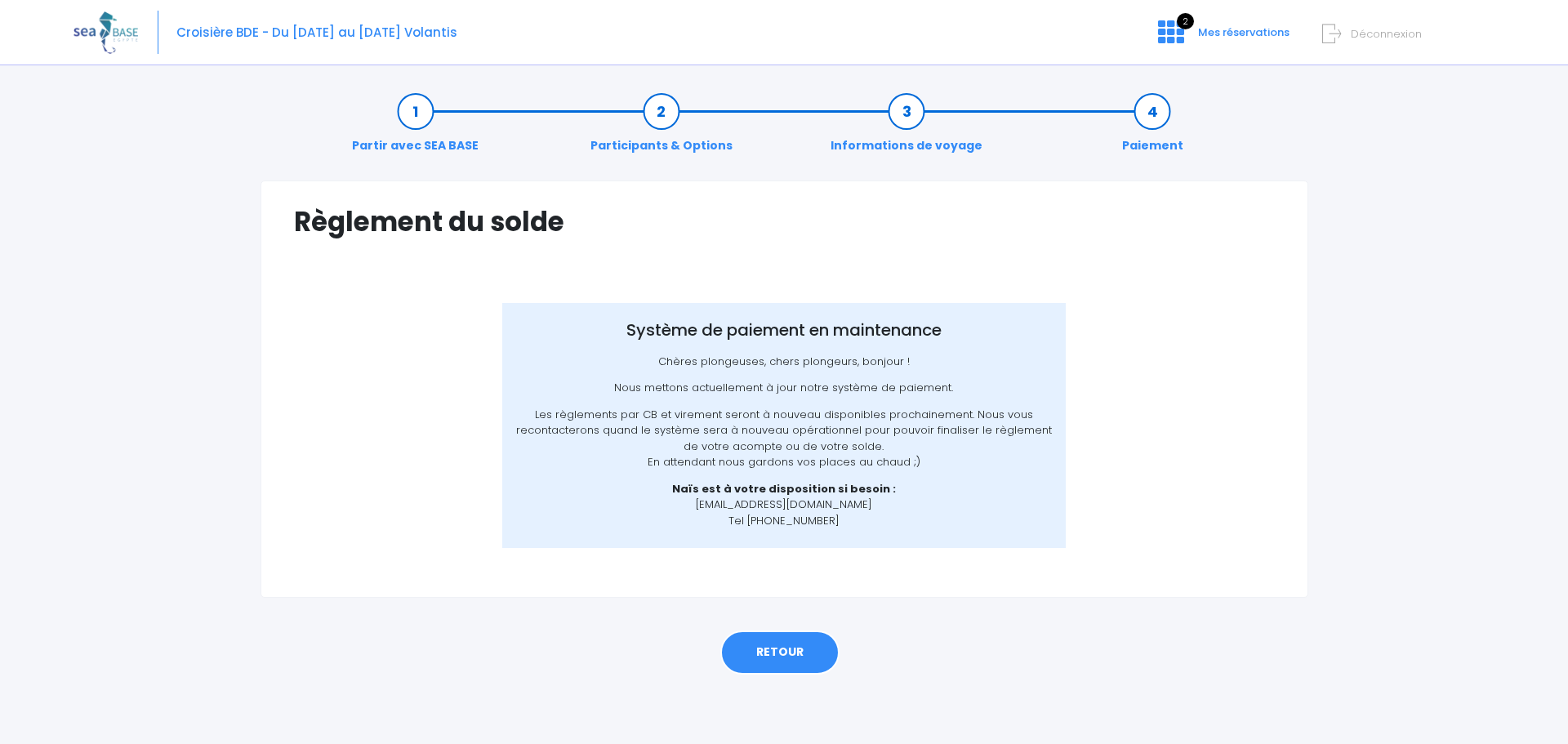
click at [804, 659] on link "RETOUR" at bounding box center [779, 652] width 119 height 44
